Goal: Task Accomplishment & Management: Complete application form

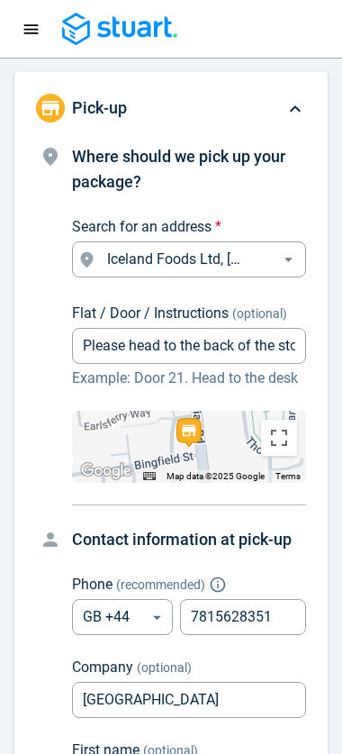
click at [294, 114] on icon at bounding box center [296, 109] width 22 height 22
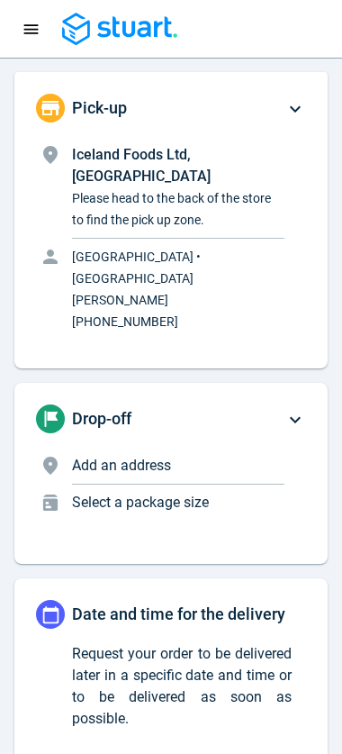
click at [175, 455] on p "Add an address" at bounding box center [178, 466] width 213 height 22
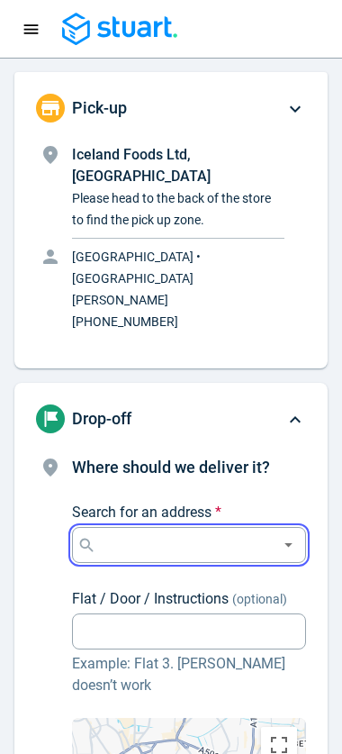
click at [173, 533] on input "Search for an address *" at bounding box center [185, 545] width 171 height 25
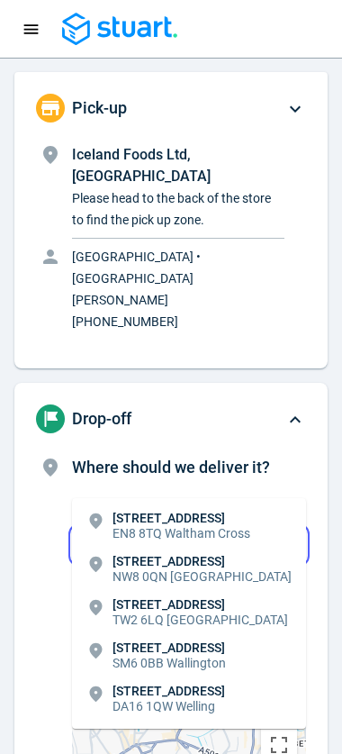
click at [212, 521] on p "[STREET_ADDRESS]" at bounding box center [182, 518] width 138 height 13
type input "[STREET_ADDRESS]"
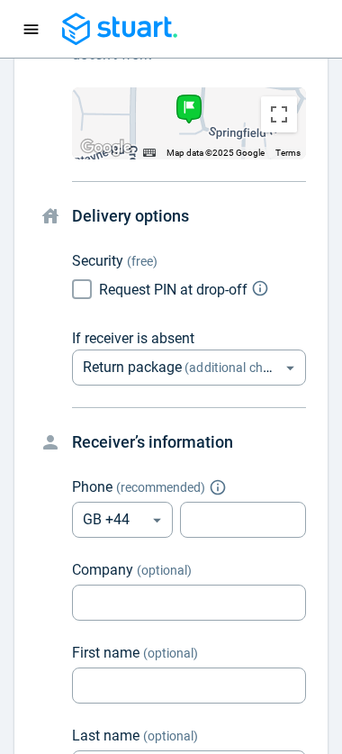
scroll to position [721, 0]
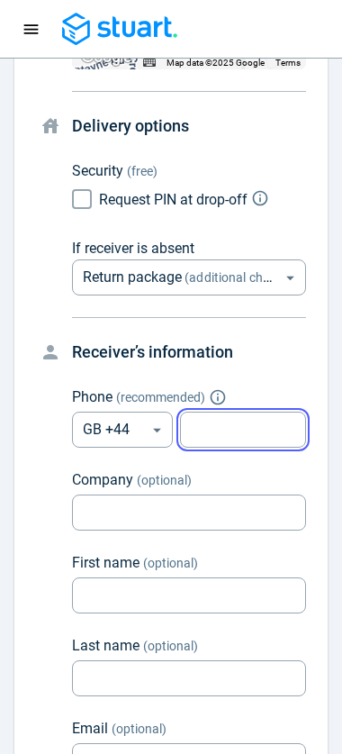
click at [226, 413] on input "tel" at bounding box center [243, 430] width 126 height 35
type input "7777777777"
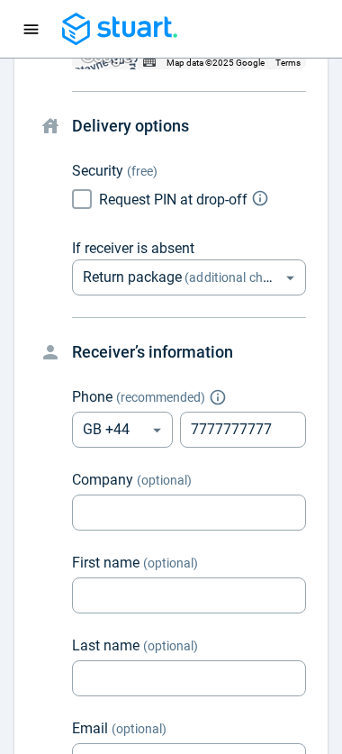
click at [256, 340] on h4 "Receiver’s information" at bounding box center [189, 352] width 234 height 25
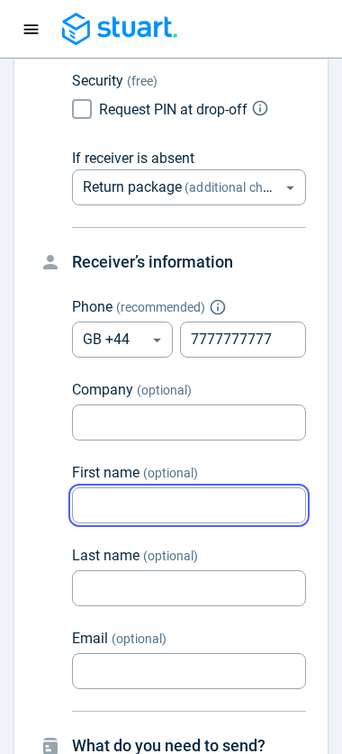
click at [126, 488] on input "First name (optional)" at bounding box center [189, 505] width 234 height 35
type input "[PERSON_NAME]"
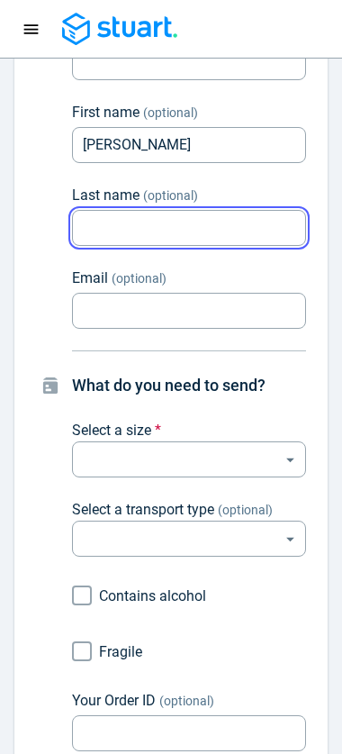
scroll to position [1262, 0]
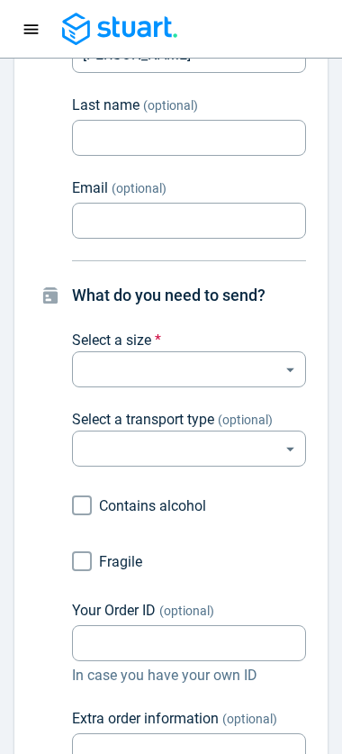
click at [218, 305] on body "Request a courier Ongoing Scheduled Past Happy Path [PHONE_NUMBER] Pick-up Icel…" at bounding box center [171, 377] width 342 height 754
click at [301, 305] on body "Request a courier Ongoing Scheduled Past Happy Path [PHONE_NUMBER] Pick-up Icel…" at bounding box center [171, 377] width 342 height 754
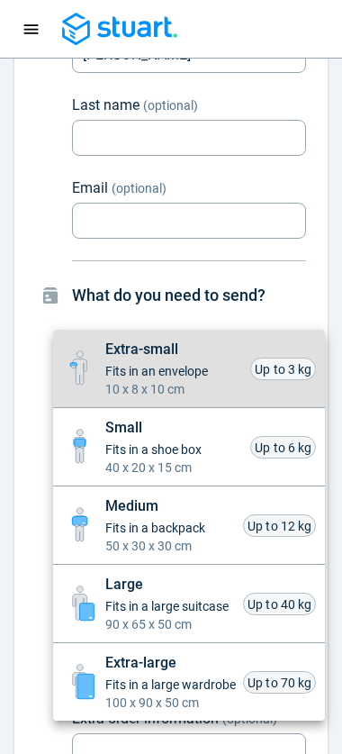
click at [178, 615] on span "Fits in a large suitcase" at bounding box center [166, 606] width 123 height 18
type input "large"
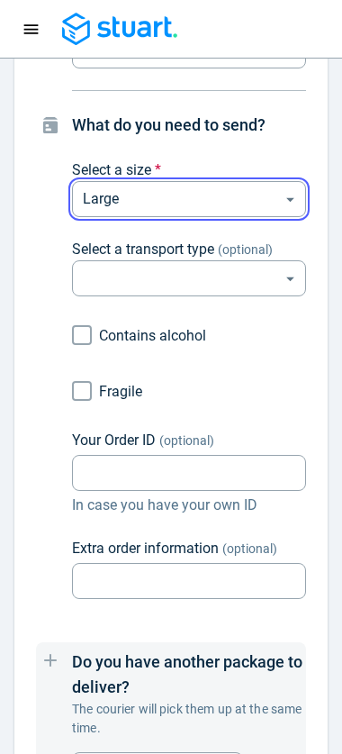
scroll to position [1442, 0]
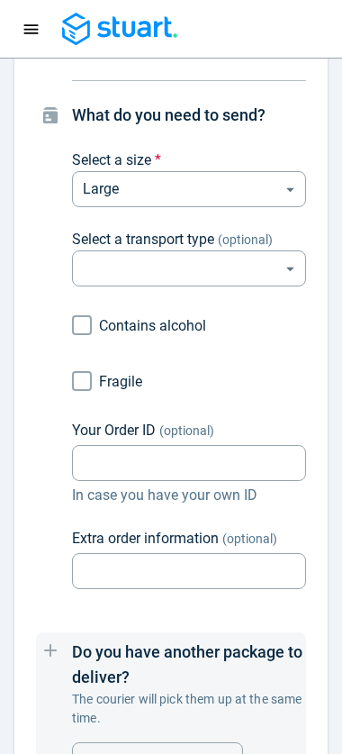
click at [176, 205] on body "Request a courier Ongoing Scheduled Past Happy Path [PHONE_NUMBER] Pick-up Icel…" at bounding box center [171, 377] width 342 height 754
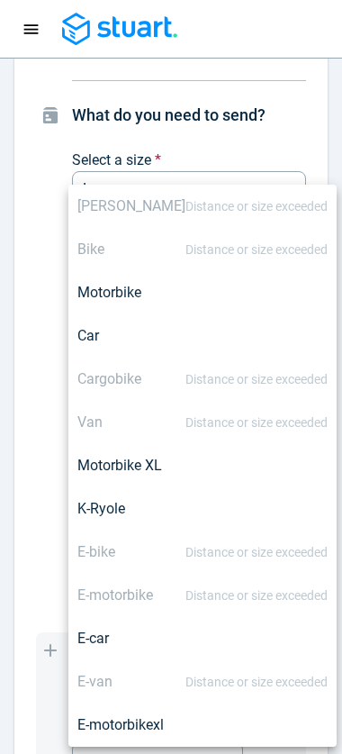
click at [126, 342] on div "Car" at bounding box center [203, 336] width 251 height 22
type input "car"
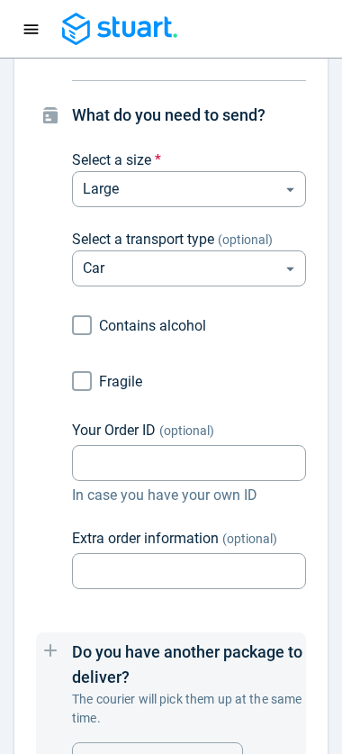
click at [162, 317] on span "Contains alcohol" at bounding box center [152, 325] width 107 height 17
click at [99, 308] on input "Contains alcohol" at bounding box center [82, 325] width 34 height 34
checkbox input "true"
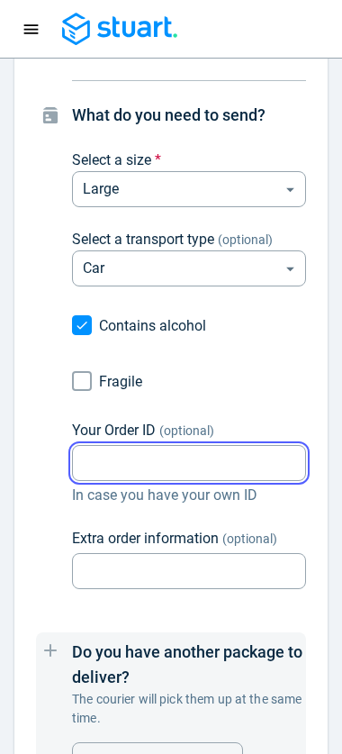
click at [147, 446] on input "Your Order ID (optional)" at bounding box center [189, 463] width 234 height 35
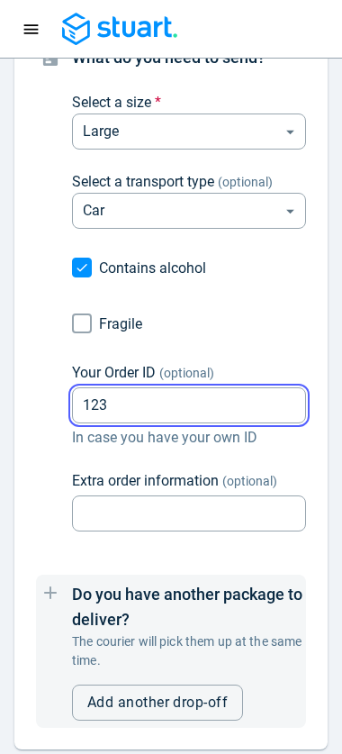
scroll to position [1532, 0]
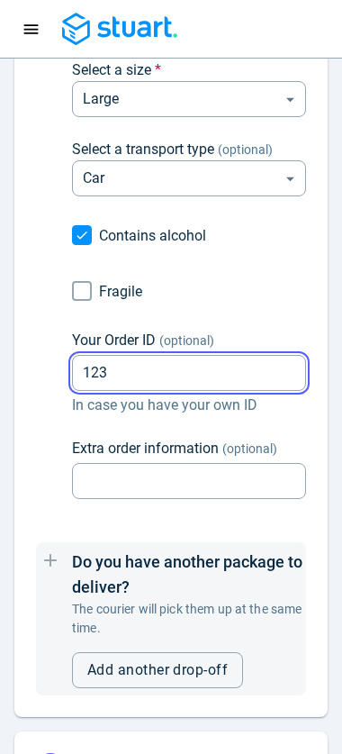
type input "123"
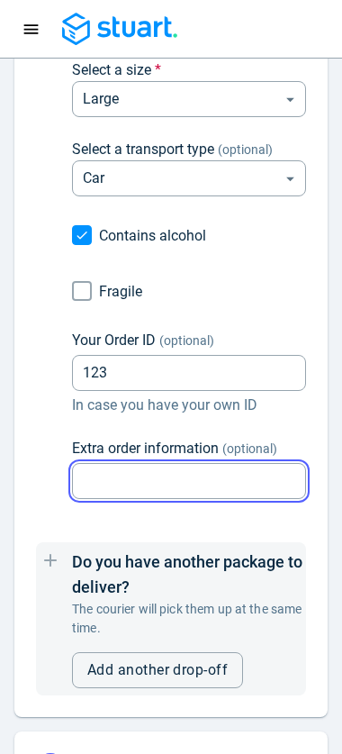
click at [179, 464] on input "Extra order information (optional)" at bounding box center [189, 481] width 234 height 35
type input "3 bags / 2 bigs"
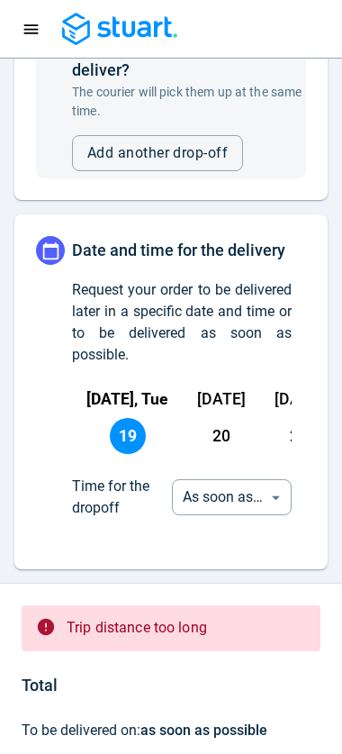
scroll to position [2073, 0]
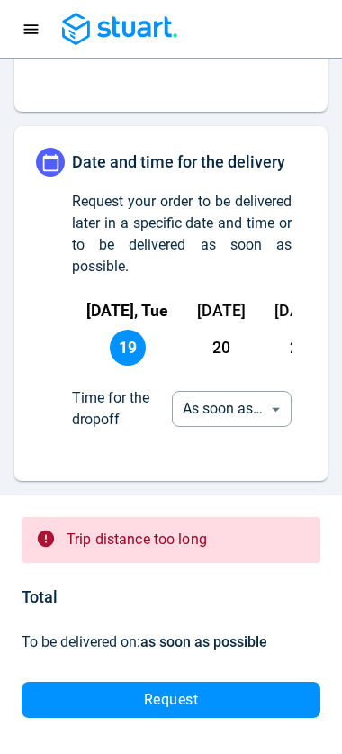
click at [256, 412] on body "Request a courier Ongoing Scheduled Past Happy Path [PHONE_NUMBER] Pick-up Icel…" at bounding box center [171, 377] width 342 height 754
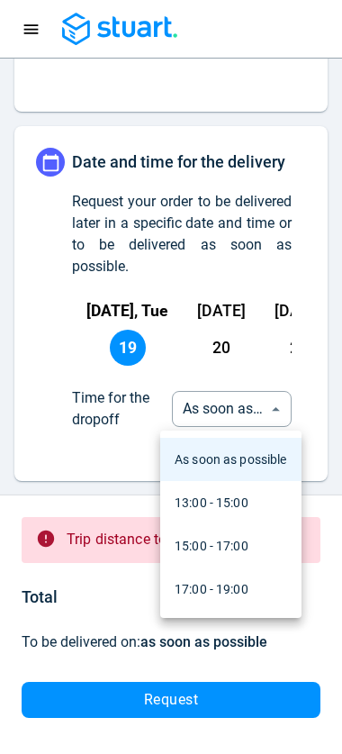
scroll to position [489, 0]
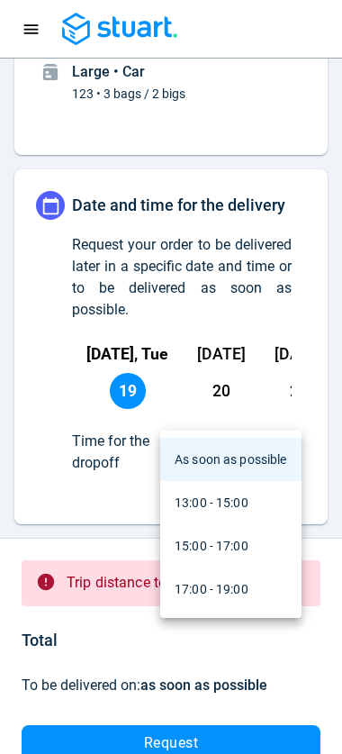
click at [224, 513] on div "15:00 - 17:00" at bounding box center [212, 503] width 74 height 19
type input "14:00:00-16:00:00-190"
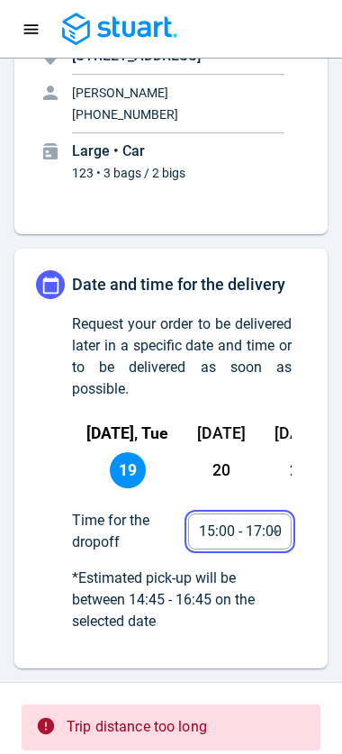
scroll to position [576, 0]
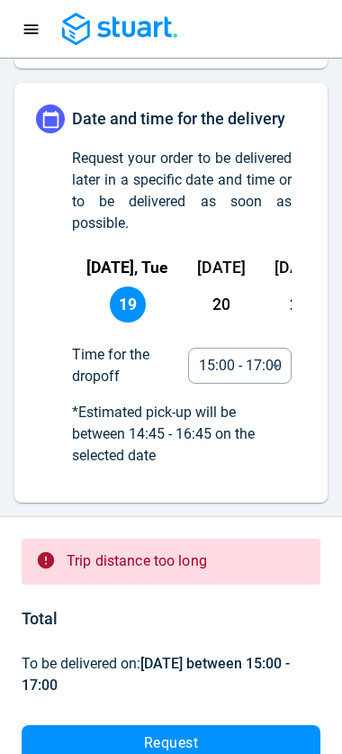
click at [202, 725] on button "Request" at bounding box center [171, 743] width 299 height 36
click at [31, 29] on icon "Navigation menu" at bounding box center [31, 29] width 14 height 10
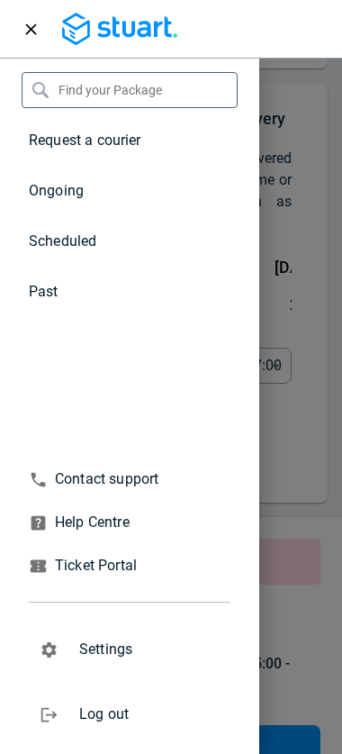
click at [60, 190] on span "Ongoing" at bounding box center [56, 190] width 55 height 17
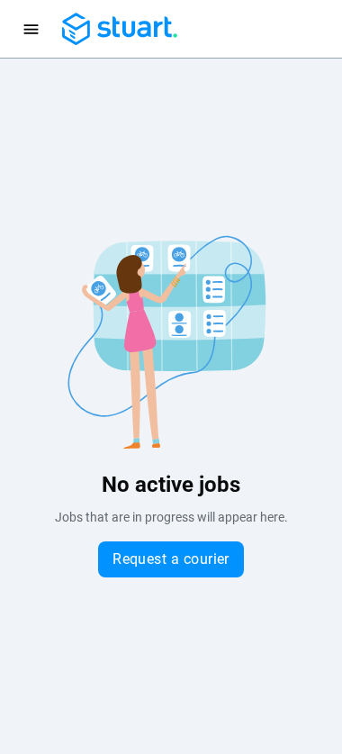
click at [33, 41] on button "Navigation menu" at bounding box center [30, 29] width 33 height 33
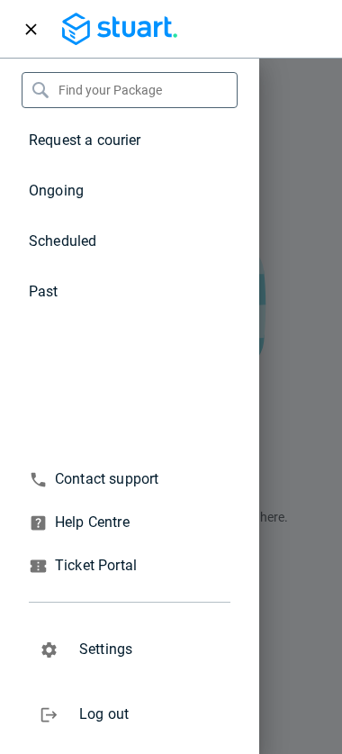
click at [75, 242] on span "Scheduled" at bounding box center [63, 241] width 68 height 17
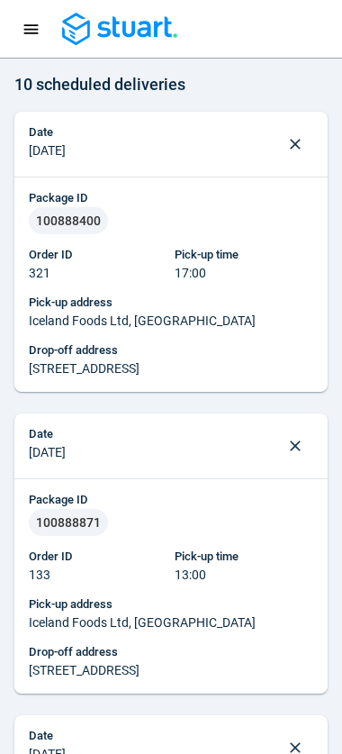
click at [31, 36] on icon "Navigation menu" at bounding box center [31, 29] width 19 height 19
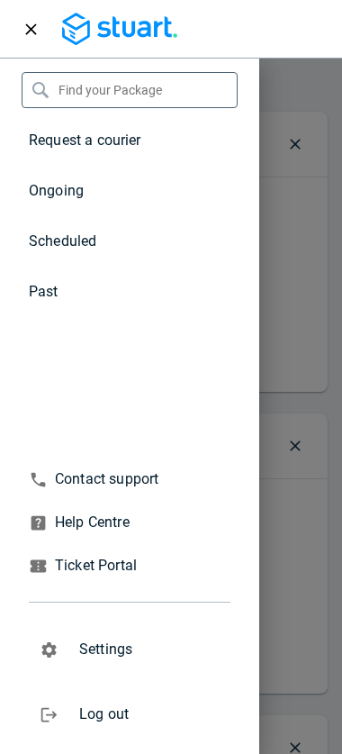
click at [67, 296] on li "Past" at bounding box center [130, 292] width 260 height 50
